Goal: Information Seeking & Learning: Learn about a topic

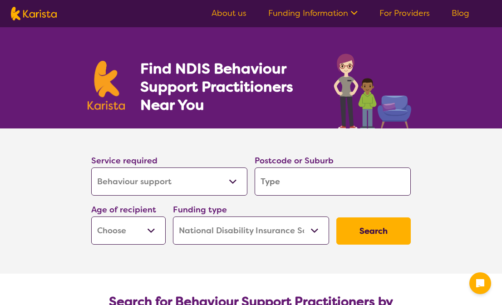
select select "Behaviour support"
select select "NDIS"
select select "Behaviour support"
select select "NDIS"
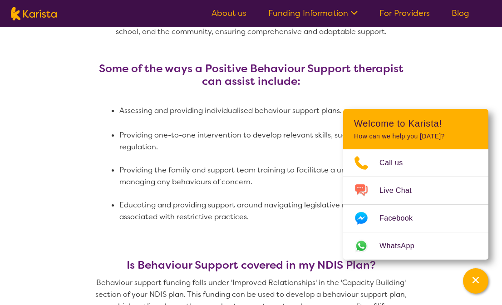
scroll to position [599, 0]
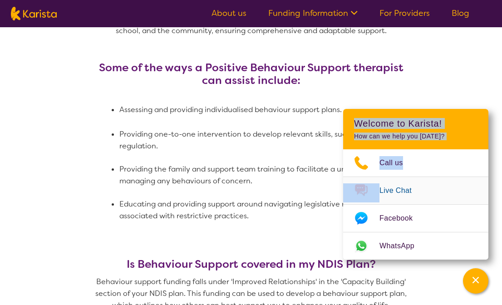
drag, startPoint x: 428, startPoint y: 116, endPoint x: 346, endPoint y: 203, distance: 119.5
click at [346, 203] on div "Welcome to Karista! How can we help you today? Call us Live Chat Facebook Whats…" at bounding box center [415, 184] width 145 height 151
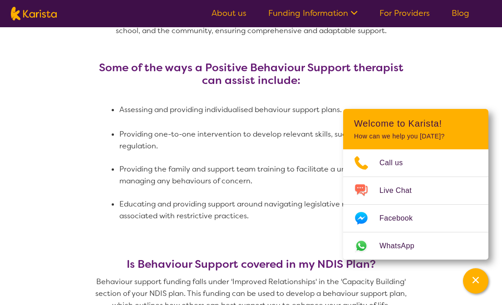
click at [276, 141] on li "Providing one-to-one intervention to develop relevant skills, such as emotional…" at bounding box center [266, 140] width 294 height 24
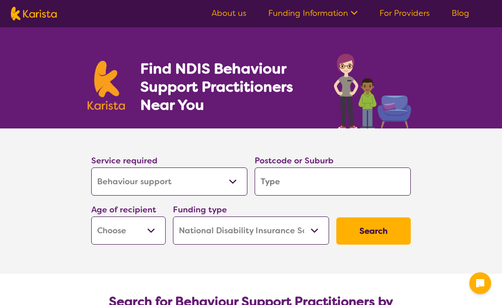
select select "Behaviour support"
select select "NDIS"
select select "Behaviour support"
select select "NDIS"
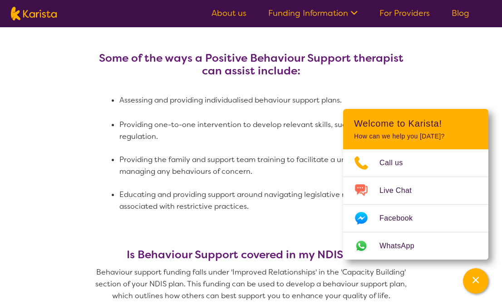
scroll to position [599, 0]
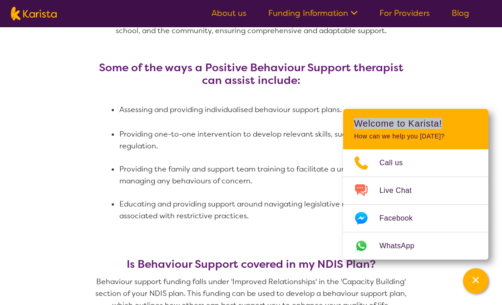
drag, startPoint x: 471, startPoint y: 118, endPoint x: 464, endPoint y: 98, distance: 21.4
click at [446, 119] on header "Welcome to Karista! How can we help you today?" at bounding box center [415, 129] width 145 height 40
click at [464, 96] on section "What is Behaviour Support? Behaviour support focuses on evidence-based strategi…" at bounding box center [251, 68] width 502 height 535
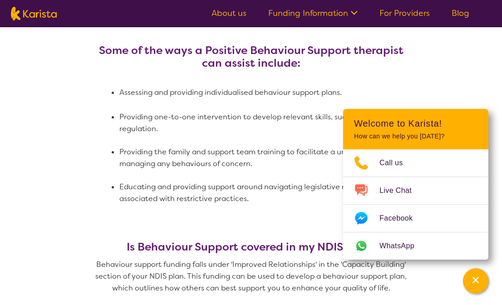
scroll to position [617, 0]
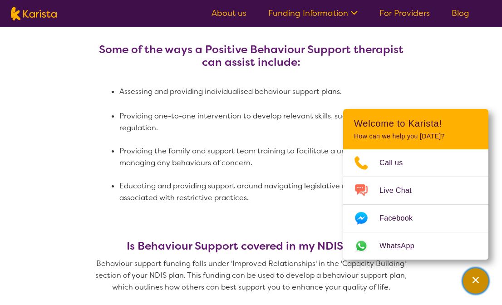
click at [474, 283] on icon "Channel Menu" at bounding box center [475, 280] width 9 height 9
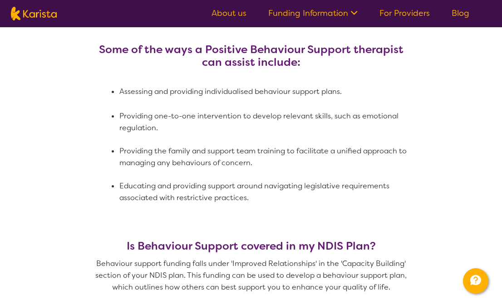
click at [345, 8] on link "Funding Information" at bounding box center [312, 13] width 89 height 11
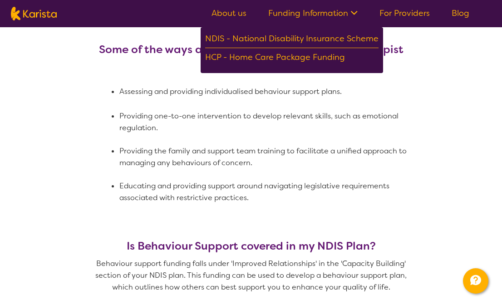
click at [117, 78] on p at bounding box center [251, 80] width 327 height 12
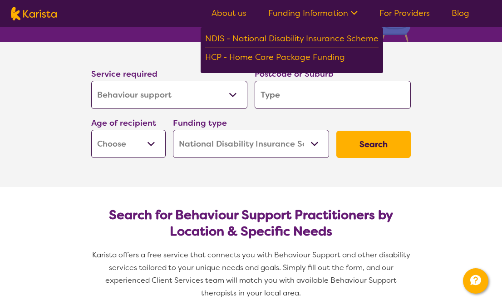
scroll to position [91, 0]
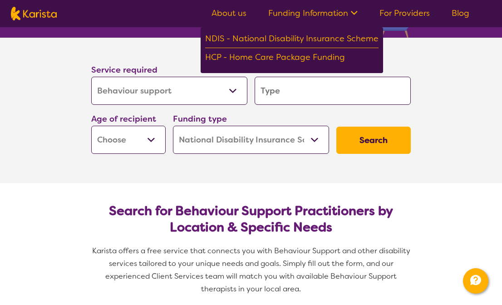
click at [421, 65] on section "Service required Allied Health Assistant Assessment (ADHD or Autism) Behaviour …" at bounding box center [251, 98] width 349 height 120
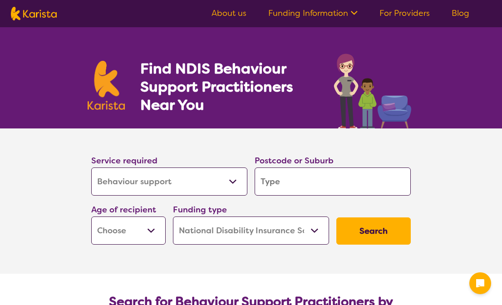
select select "Behaviour support"
select select "NDIS"
select select "Behaviour support"
select select "NDIS"
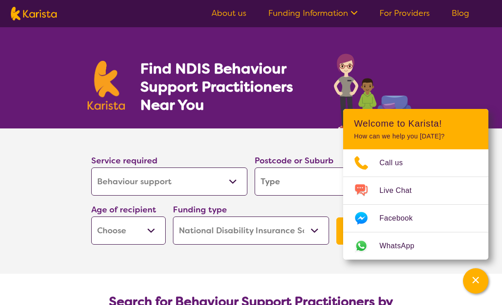
click at [232, 8] on link "About us" at bounding box center [229, 13] width 35 height 11
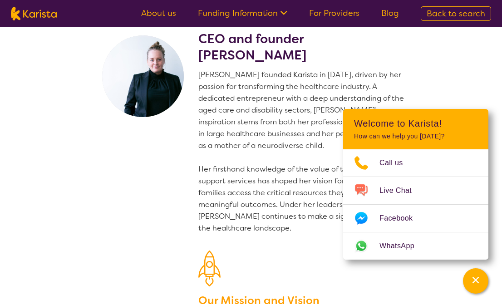
scroll to position [36, 0]
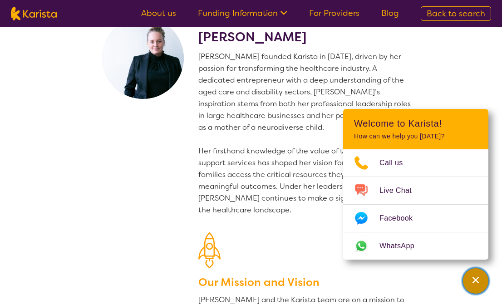
click at [474, 291] on div "Channel Menu" at bounding box center [476, 281] width 18 height 20
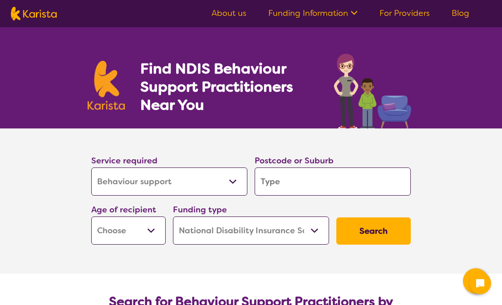
select select "Behaviour support"
select select "NDIS"
select select "Behaviour support"
select select "NDIS"
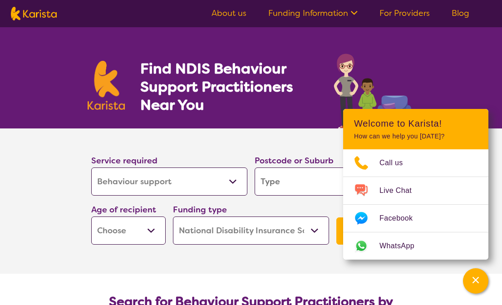
click at [239, 12] on link "About us" at bounding box center [229, 13] width 35 height 11
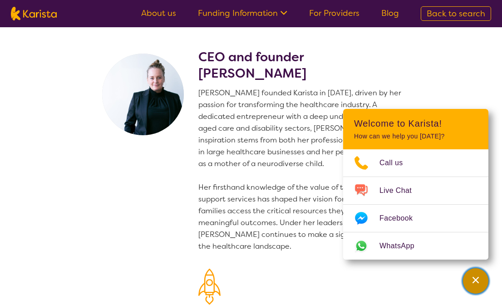
click at [476, 278] on icon "Channel Menu" at bounding box center [475, 280] width 9 height 9
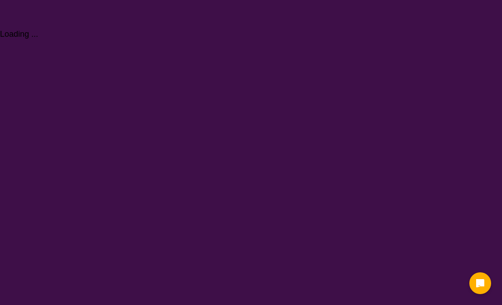
select select "Behaviour support"
select select "NDIS"
select select "Behaviour support"
select select "NDIS"
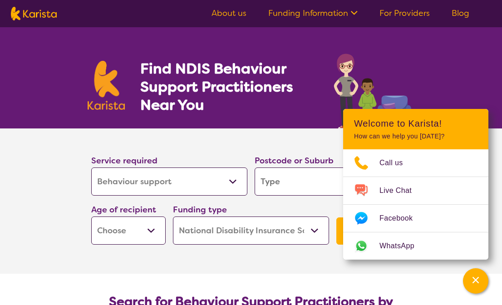
click at [234, 16] on link "About us" at bounding box center [229, 13] width 35 height 11
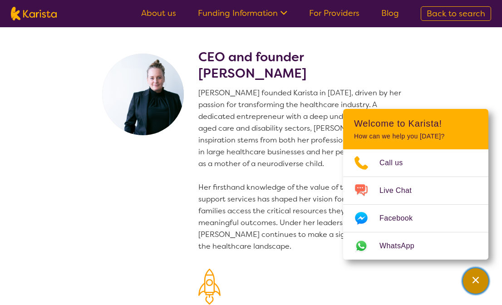
click at [476, 281] on icon "Channel Menu" at bounding box center [476, 280] width 6 height 6
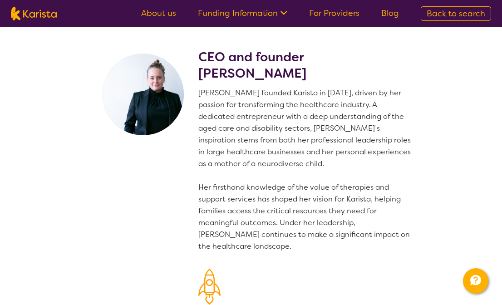
click at [51, 134] on section "CEO and founder [PERSON_NAME] [PERSON_NAME] founded Karista in [DATE], driven b…" at bounding box center [251, 221] width 502 height 389
click at [141, 118] on img at bounding box center [143, 95] width 82 height 82
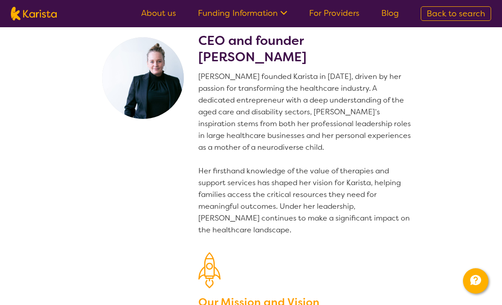
scroll to position [18, 0]
